Goal: Information Seeking & Learning: Learn about a topic

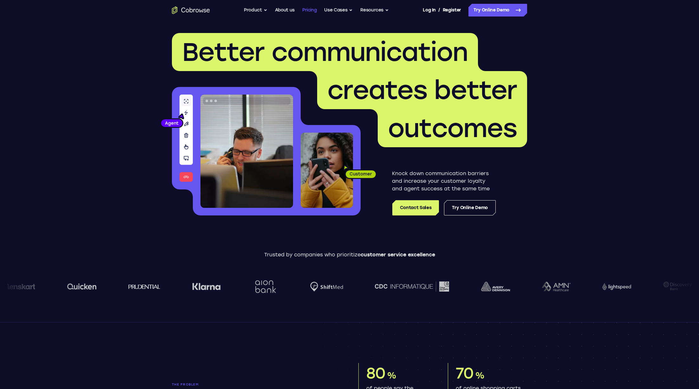
click at [309, 11] on link "Pricing" at bounding box center [309, 10] width 15 height 13
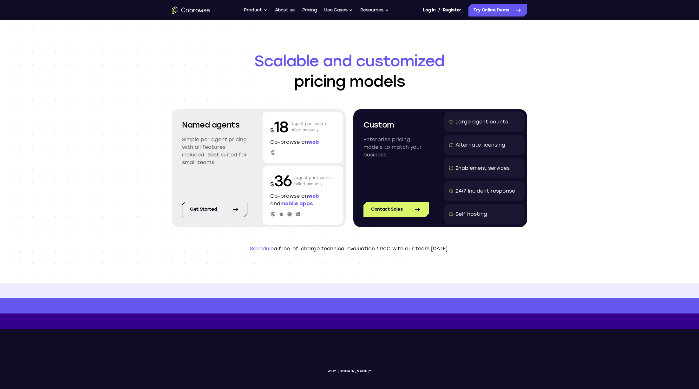
drag, startPoint x: 221, startPoint y: 135, endPoint x: 222, endPoint y: 131, distance: 3.2
click at [222, 133] on div "Named agents Simple per agent pricing with all features included. Best suited f…" at bounding box center [214, 148] width 81 height 72
drag, startPoint x: 206, startPoint y: 185, endPoint x: 412, endPoint y: 169, distance: 206.5
click at [206, 185] on div "Named agents Simple per agent pricing with all features included. Best suited f…" at bounding box center [259, 168] width 174 height 118
click at [228, 211] on link "Get started" at bounding box center [214, 209] width 65 height 15
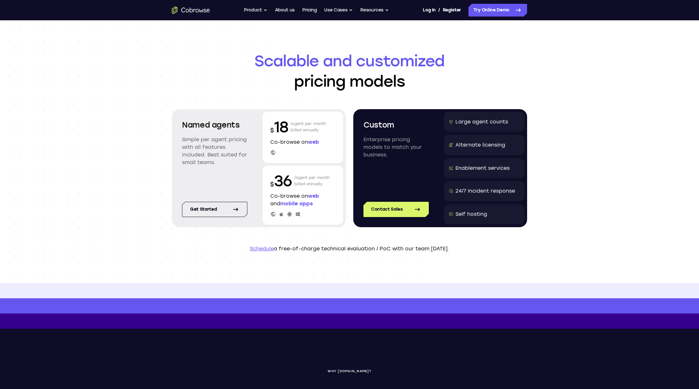
click at [317, 140] on span "web" at bounding box center [313, 142] width 11 height 6
drag, startPoint x: 313, startPoint y: 125, endPoint x: 301, endPoint y: 123, distance: 11.2
click at [311, 125] on p "/agent per month billed annually" at bounding box center [309, 127] width 36 height 20
drag, startPoint x: 240, startPoint y: 128, endPoint x: 202, endPoint y: 189, distance: 71.5
click at [239, 130] on h2 "Named agents" at bounding box center [214, 124] width 65 height 11
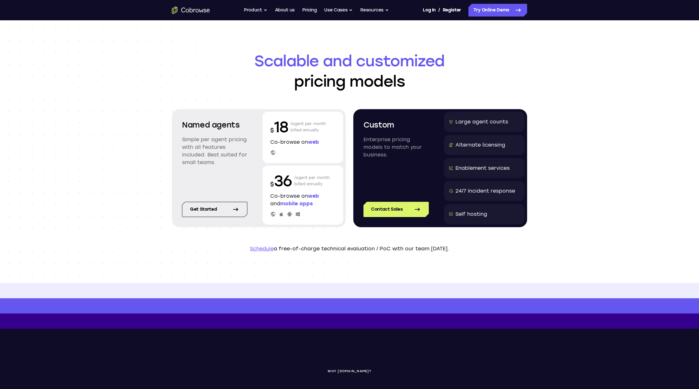
click at [201, 194] on div "Get started" at bounding box center [214, 208] width 81 height 34
drag, startPoint x: 213, startPoint y: 132, endPoint x: 201, endPoint y: 116, distance: 20.2
click at [213, 123] on div "Named agents Simple per agent pricing with all features included. Best suited f…" at bounding box center [214, 148] width 81 height 72
drag, startPoint x: 195, startPoint y: 130, endPoint x: 182, endPoint y: 123, distance: 14.4
click at [194, 128] on h2 "Named agents" at bounding box center [214, 124] width 65 height 11
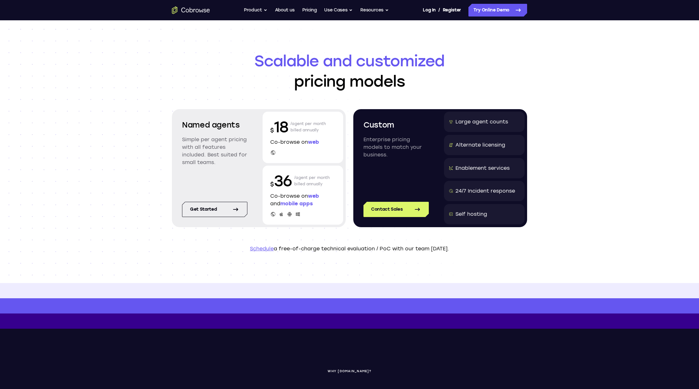
drag, startPoint x: 180, startPoint y: 122, endPoint x: 345, endPoint y: 130, distance: 165.5
click at [181, 123] on div "Named agents Simple per agent pricing with all features included. Best suited f…" at bounding box center [214, 148] width 81 height 72
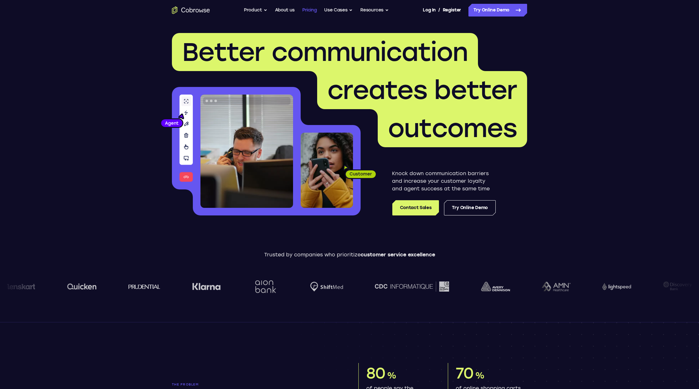
click at [306, 11] on link "Pricing" at bounding box center [309, 10] width 15 height 13
